Goal: Task Accomplishment & Management: Use online tool/utility

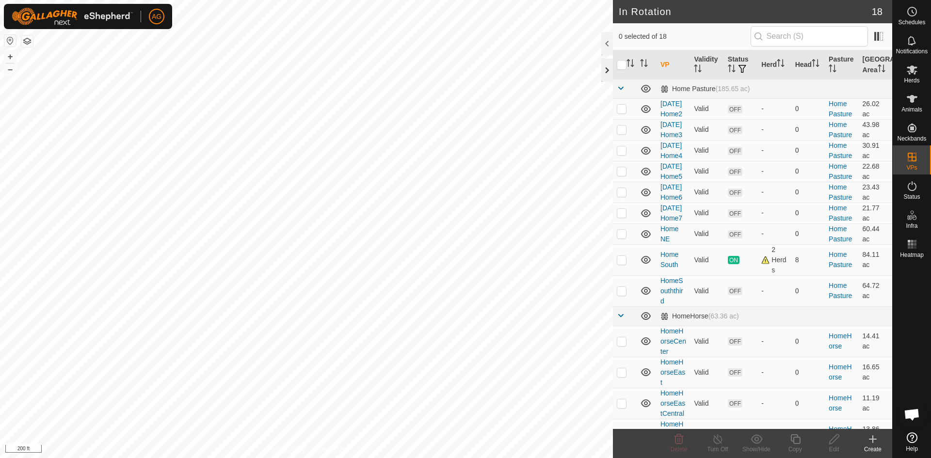
click at [604, 71] on div at bounding box center [607, 70] width 12 height 23
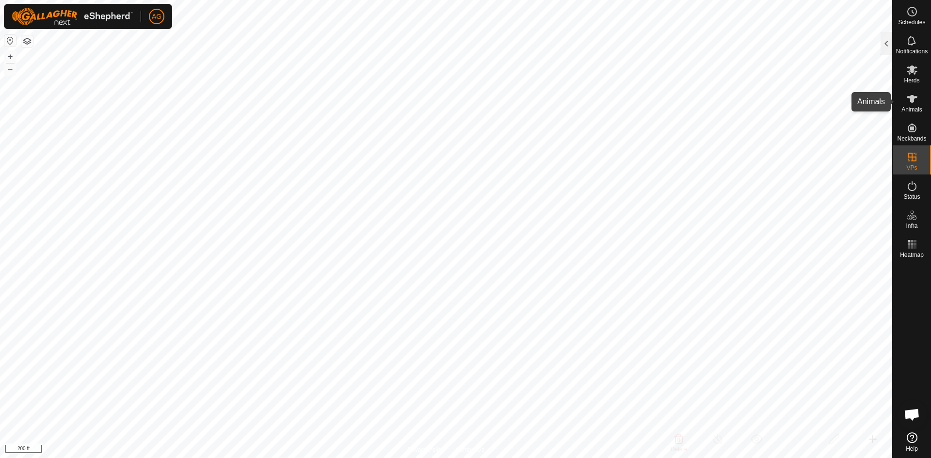
click at [914, 101] on icon at bounding box center [912, 99] width 12 height 12
click at [885, 41] on div at bounding box center [886, 43] width 12 height 23
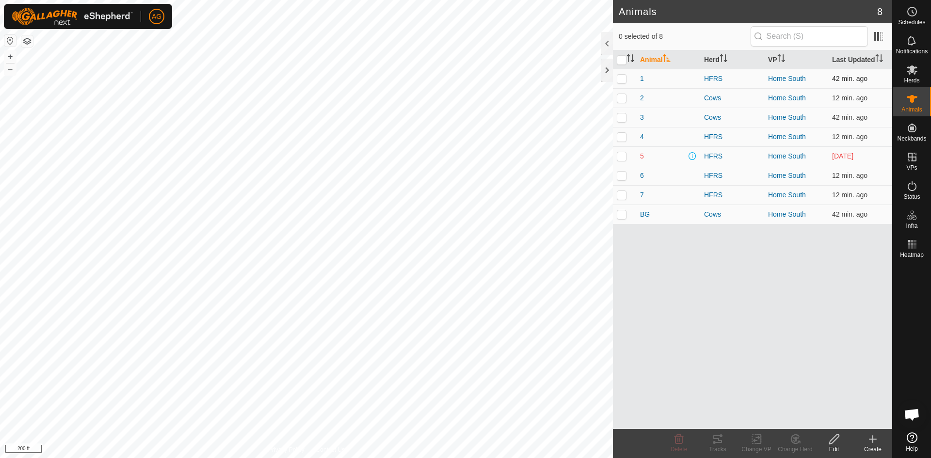
click at [621, 78] on p-checkbox at bounding box center [622, 79] width 10 height 8
click at [726, 444] on tracks-svg-icon at bounding box center [717, 439] width 39 height 12
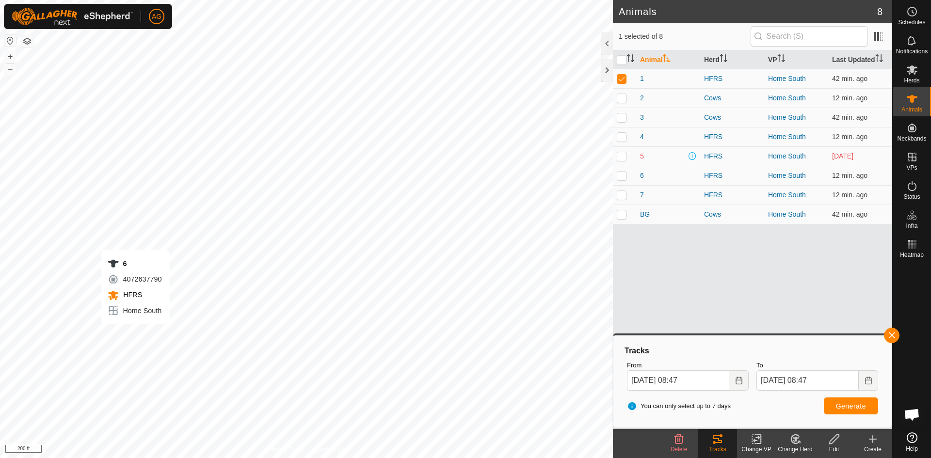
checkbox input "false"
checkbox input "true"
click at [852, 406] on span "Generate" at bounding box center [851, 406] width 30 height 8
click at [606, 71] on div at bounding box center [607, 70] width 12 height 23
